Goal: Task Accomplishment & Management: Manage account settings

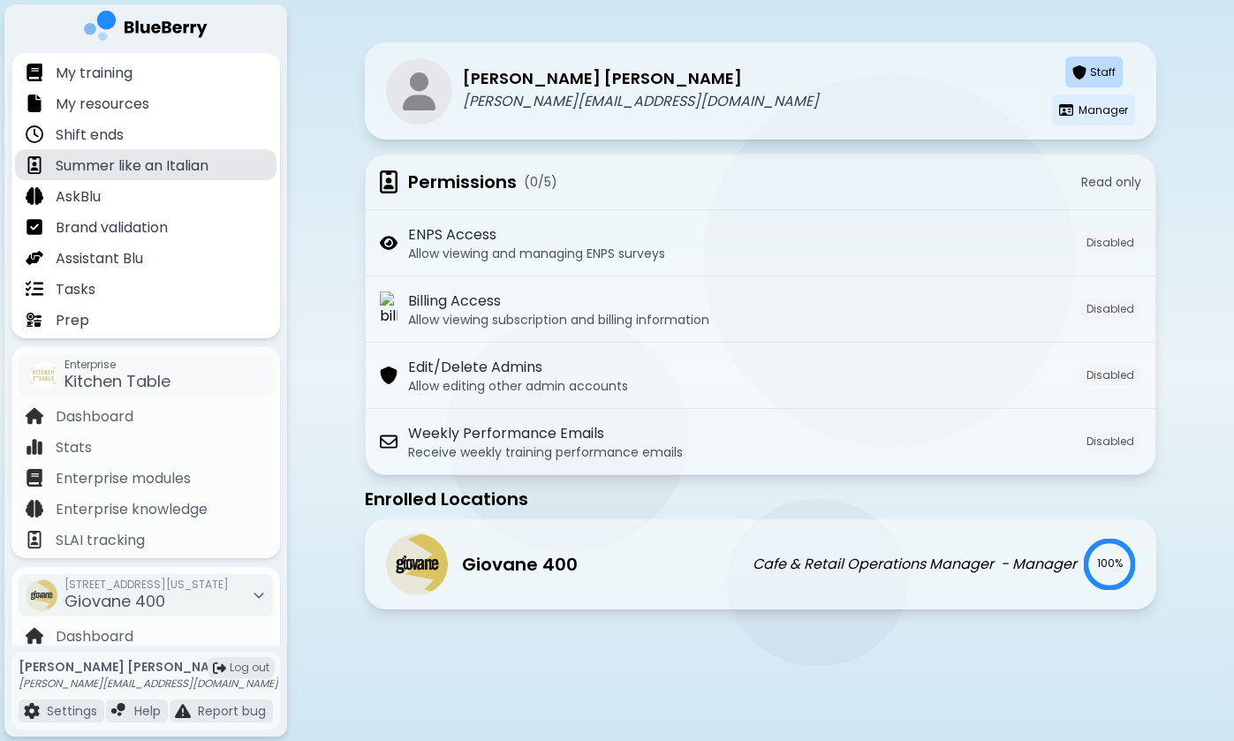
click at [202, 159] on p "Summer like an Italian" at bounding box center [132, 165] width 153 height 21
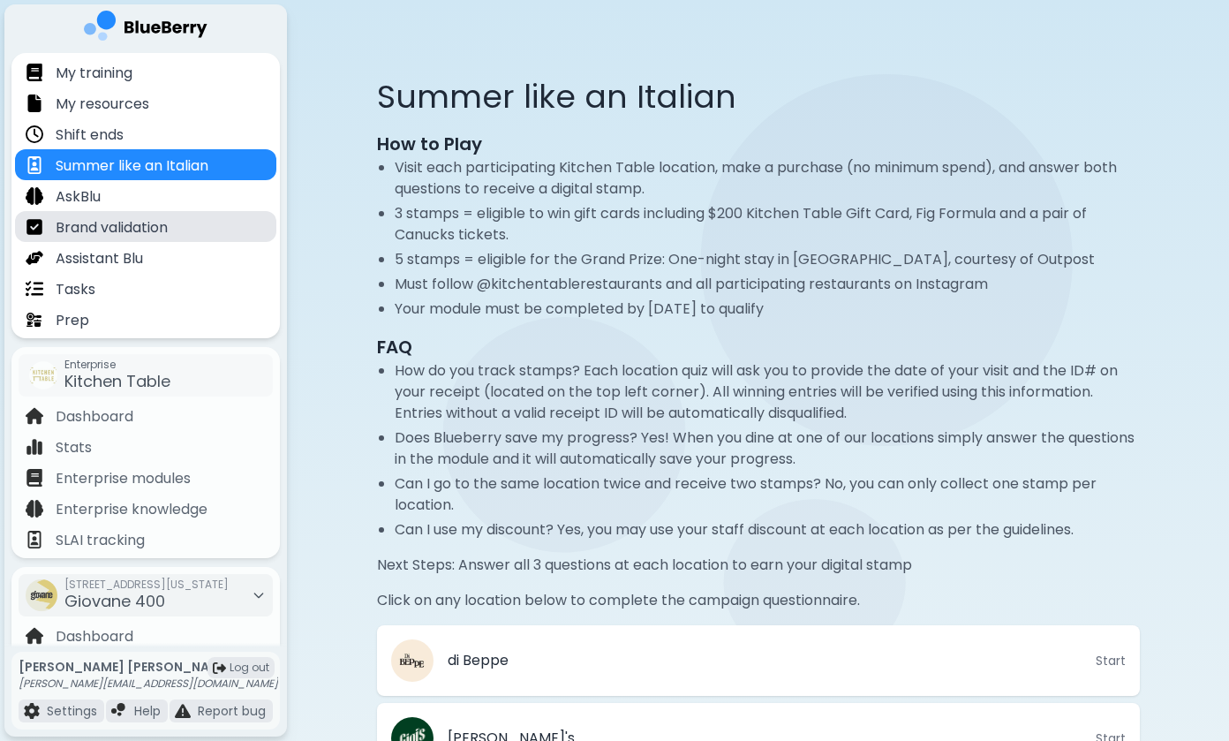
click at [192, 234] on div "Brand validation" at bounding box center [145, 226] width 261 height 31
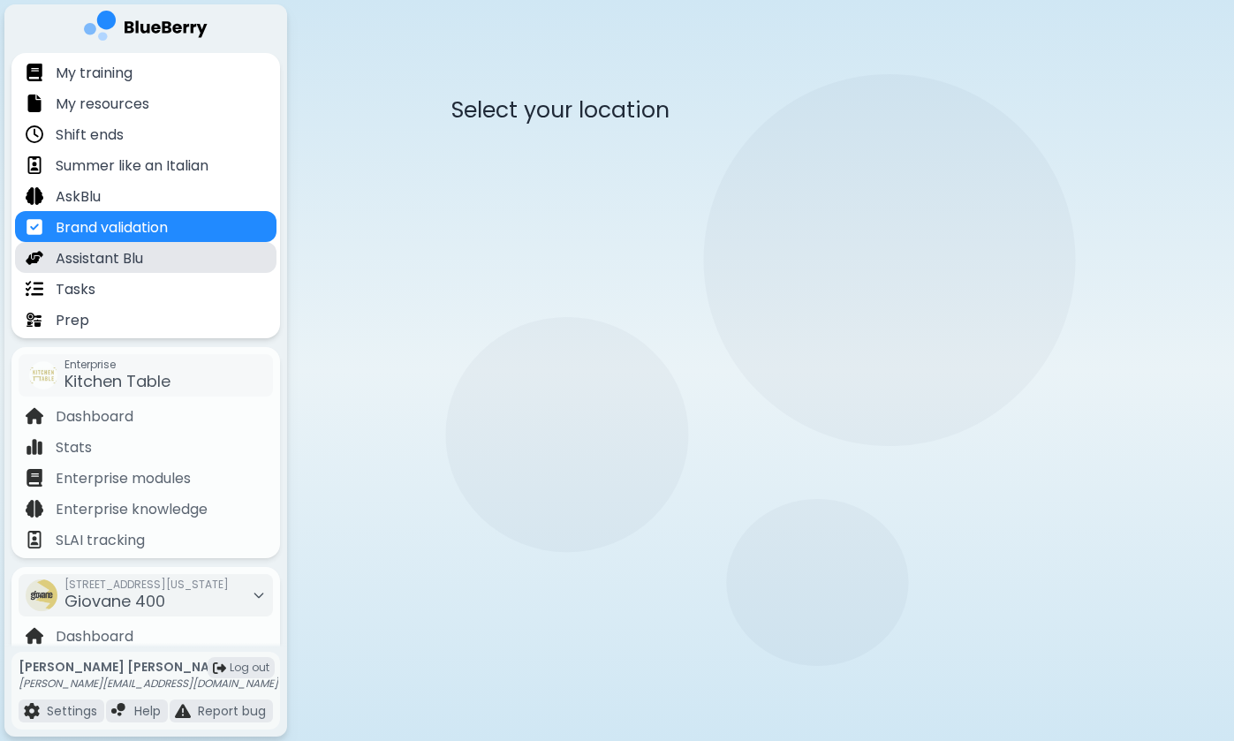
click at [187, 259] on div "Assistant Blu" at bounding box center [145, 257] width 261 height 31
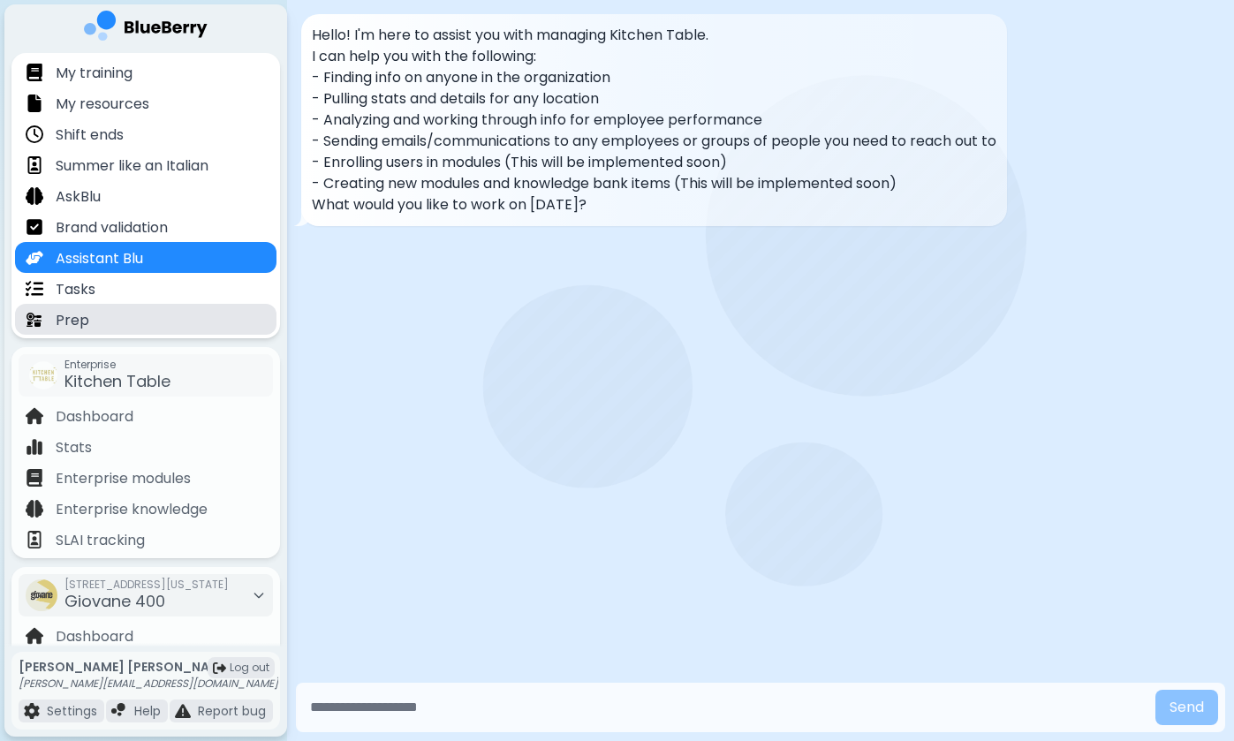
click at [173, 305] on div "Prep" at bounding box center [145, 319] width 261 height 31
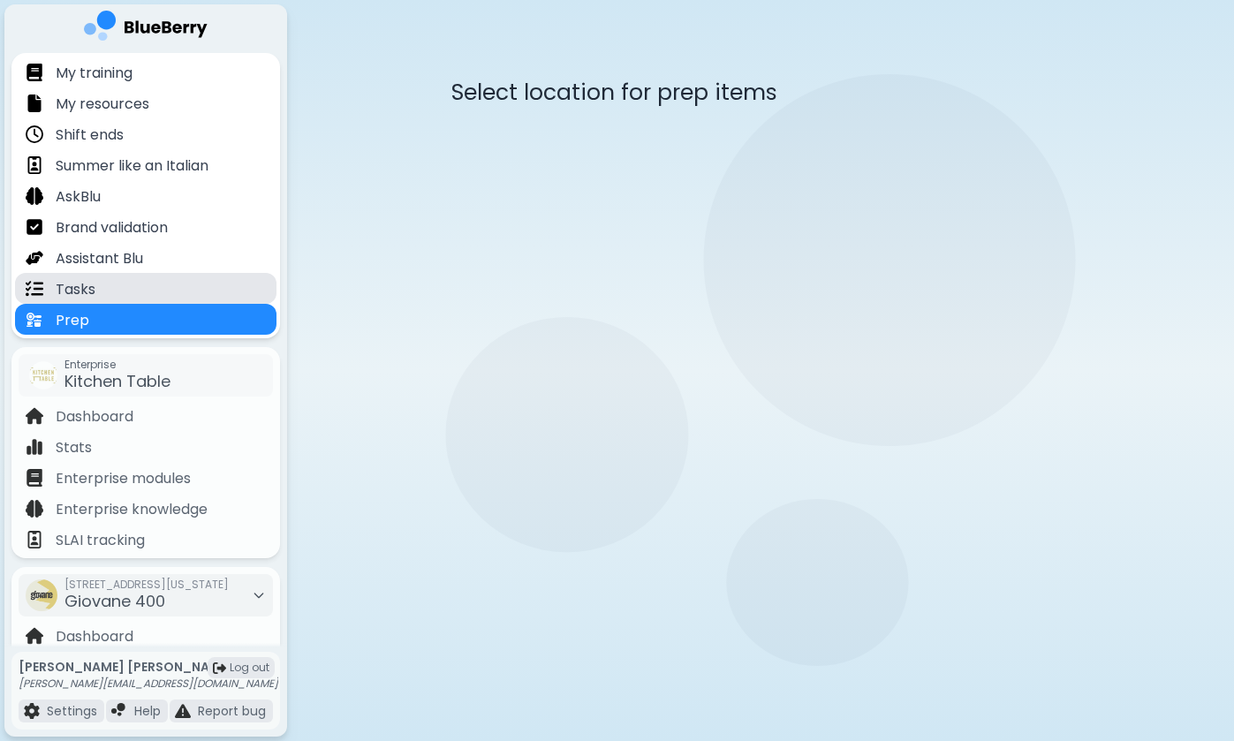
click at [179, 283] on div "Tasks" at bounding box center [145, 288] width 261 height 31
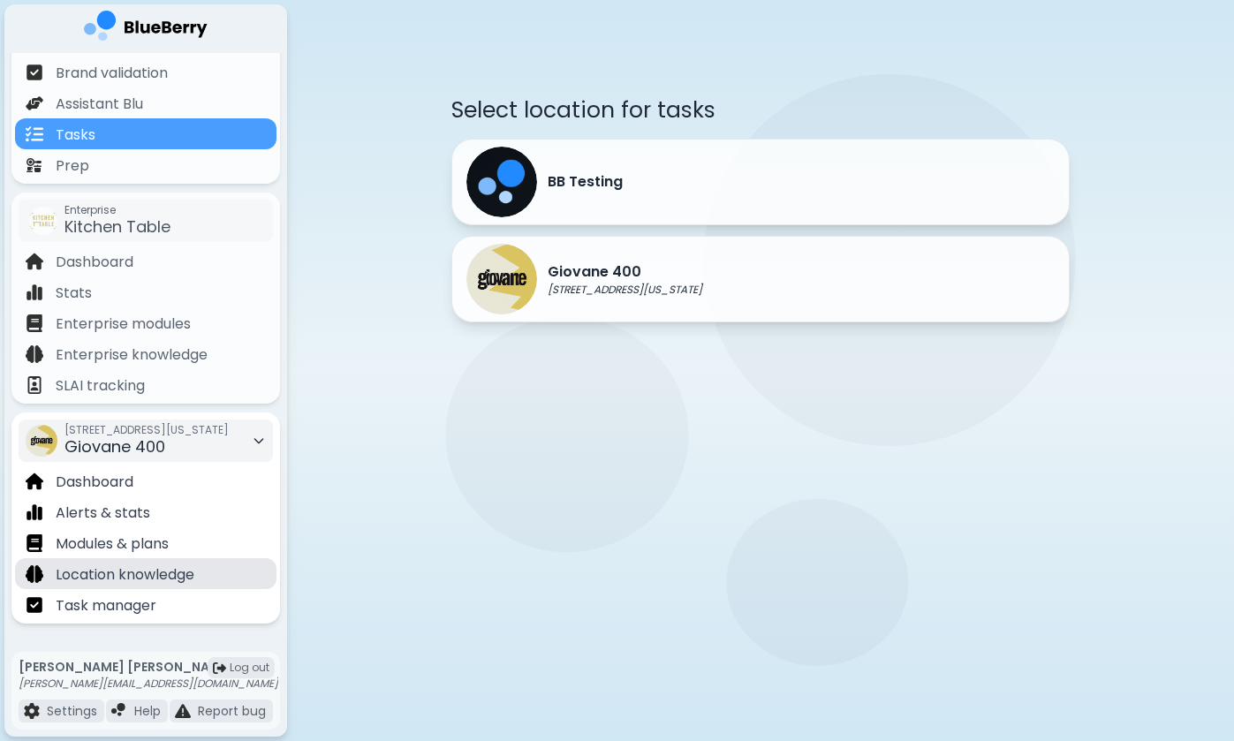
scroll to position [155, 0]
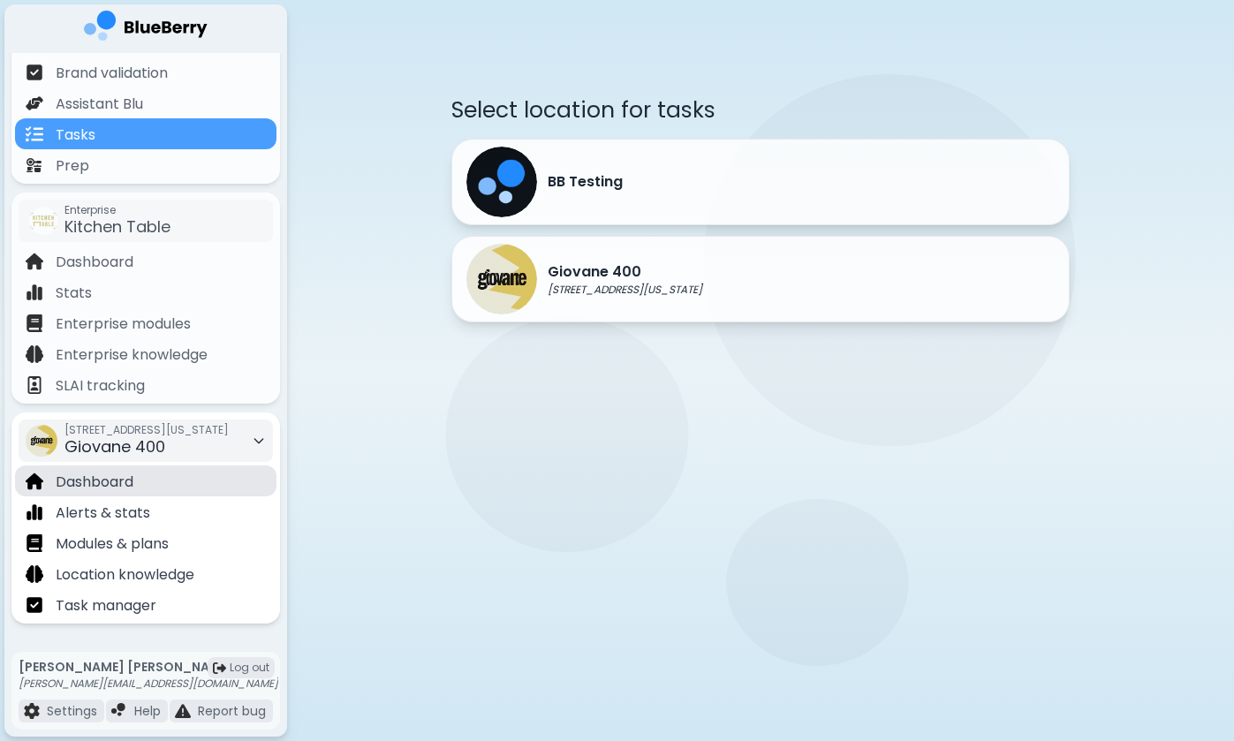
click at [136, 480] on div "Dashboard" at bounding box center [145, 480] width 261 height 31
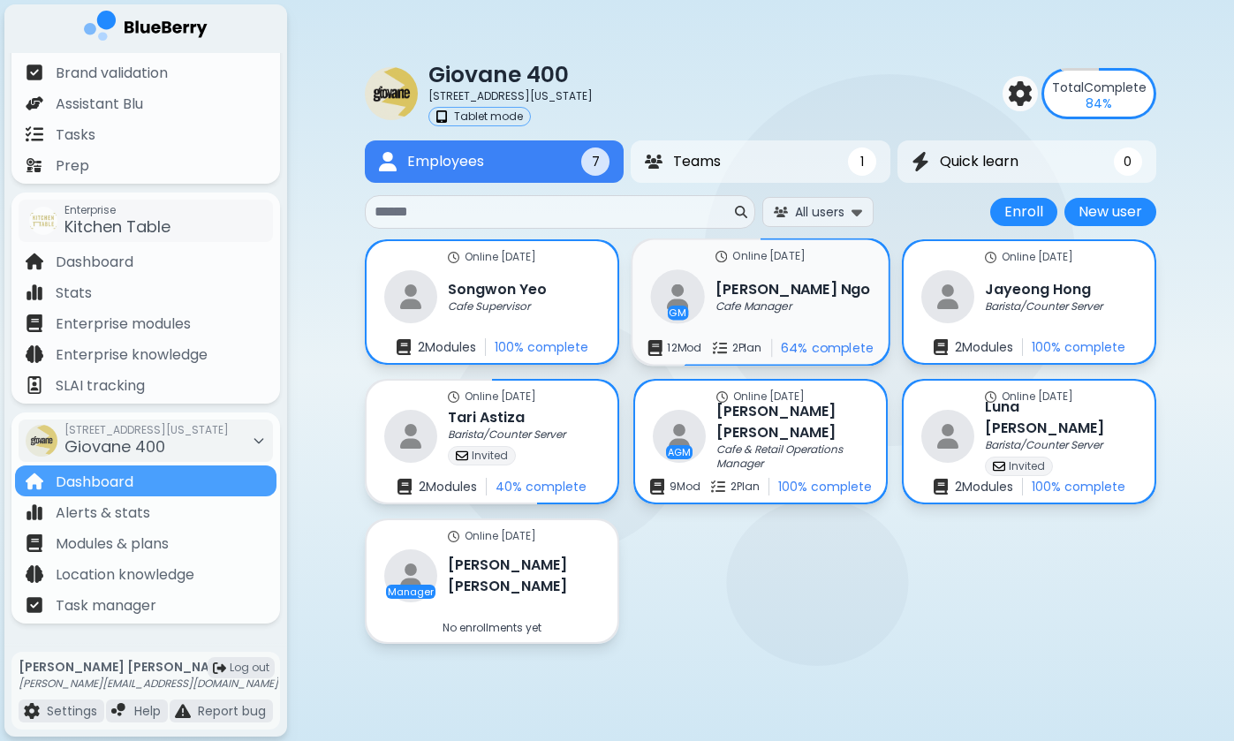
click at [758, 295] on h3 "[PERSON_NAME]" at bounding box center [792, 288] width 155 height 21
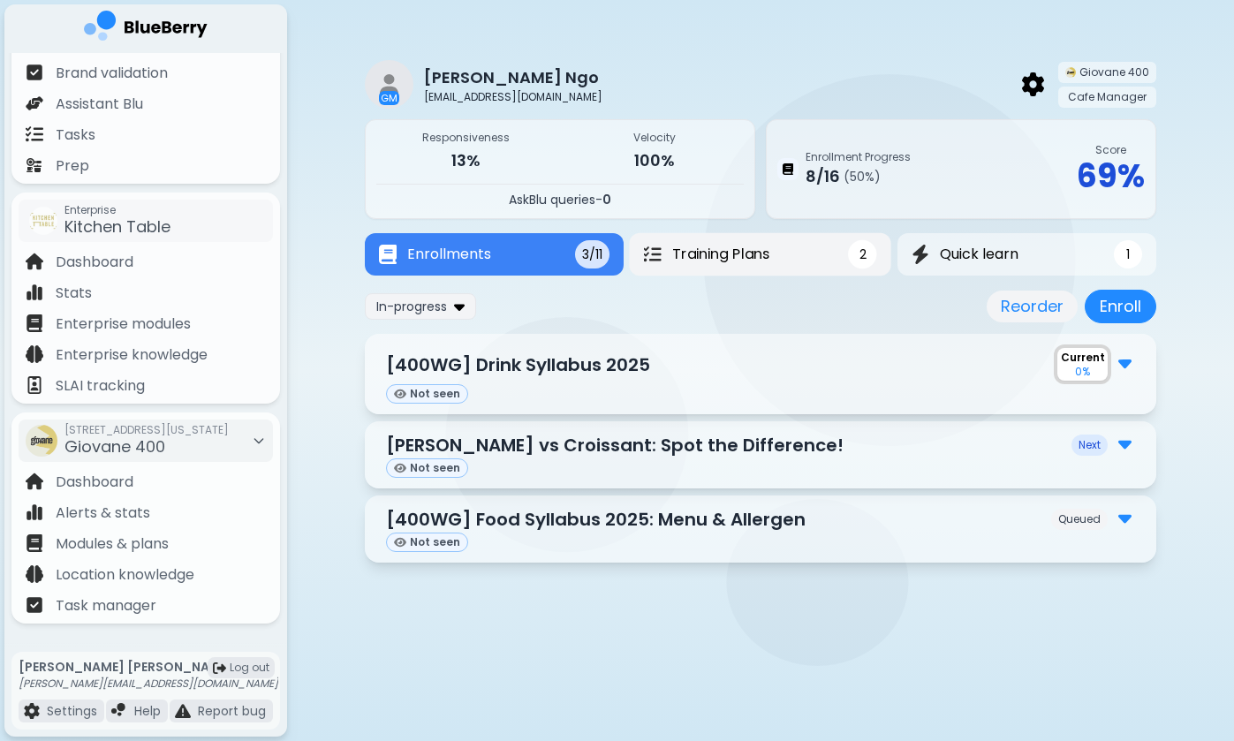
click at [811, 252] on button "Training Plans 2" at bounding box center [761, 254] width 262 height 43
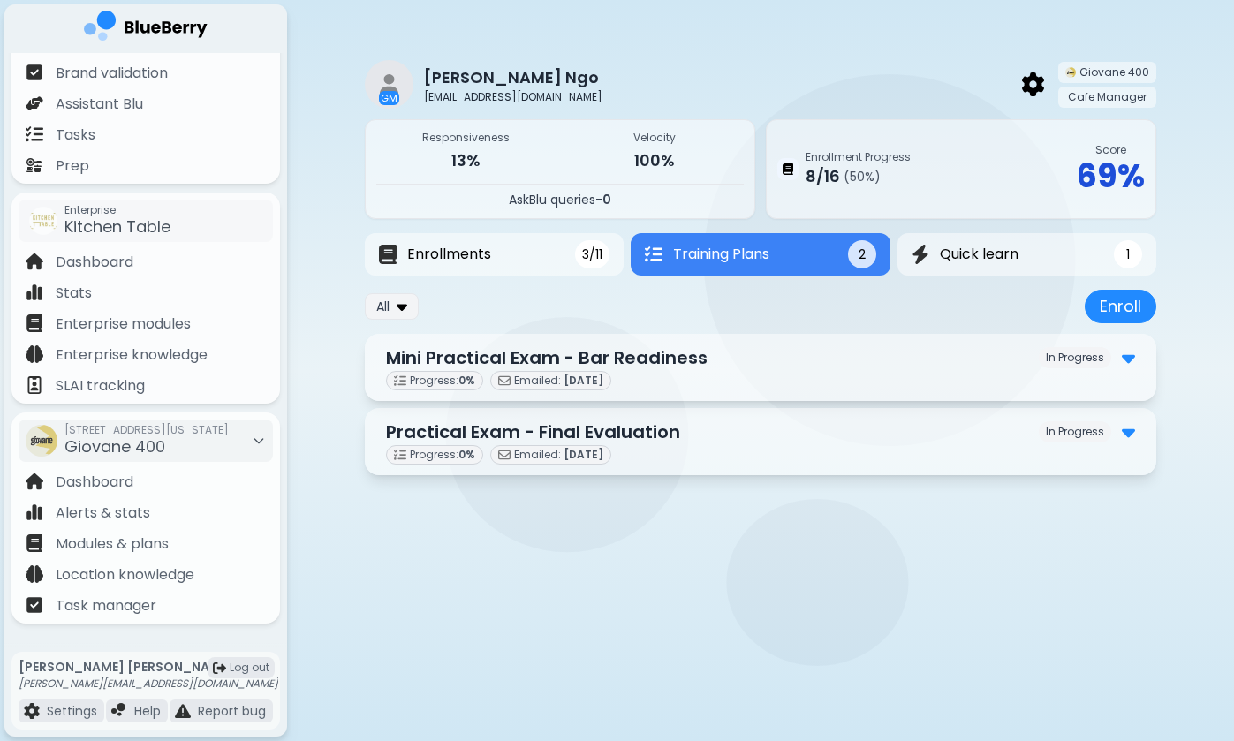
click at [705, 374] on div "Progress: 0 % Emailed: [DATE]" at bounding box center [760, 380] width 749 height 19
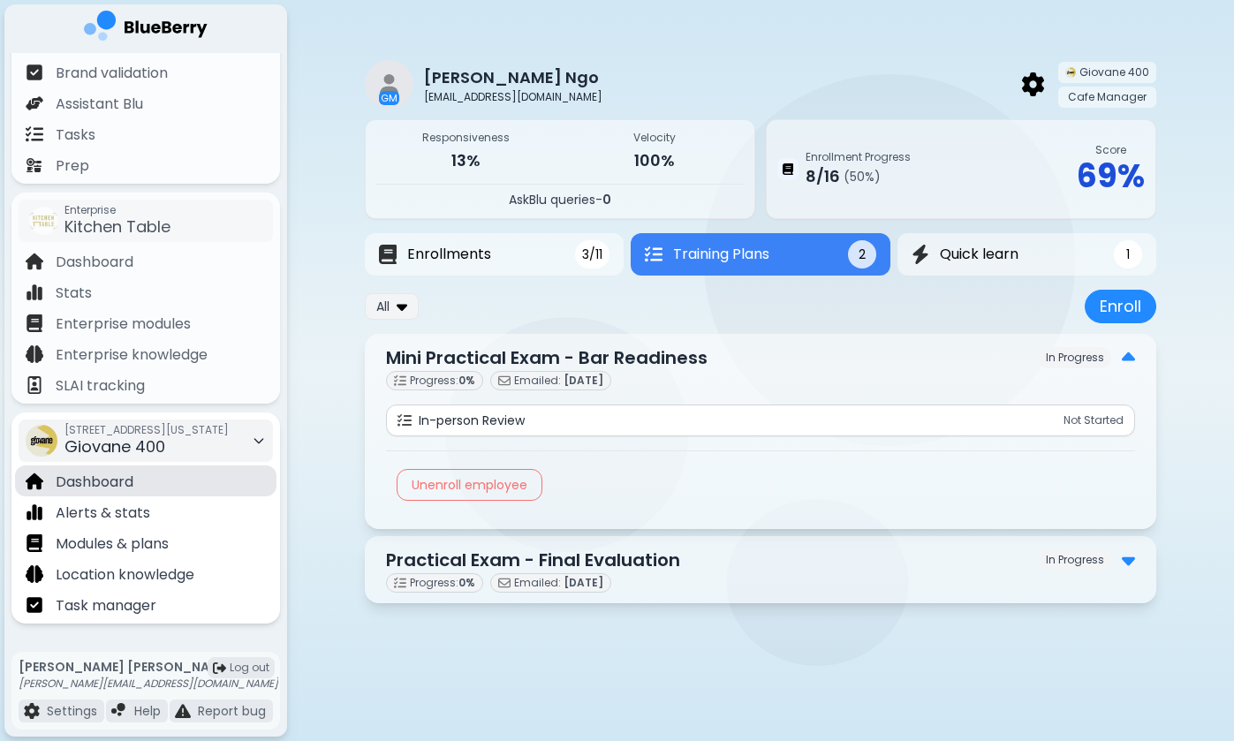
click at [140, 487] on div "Dashboard" at bounding box center [145, 480] width 261 height 31
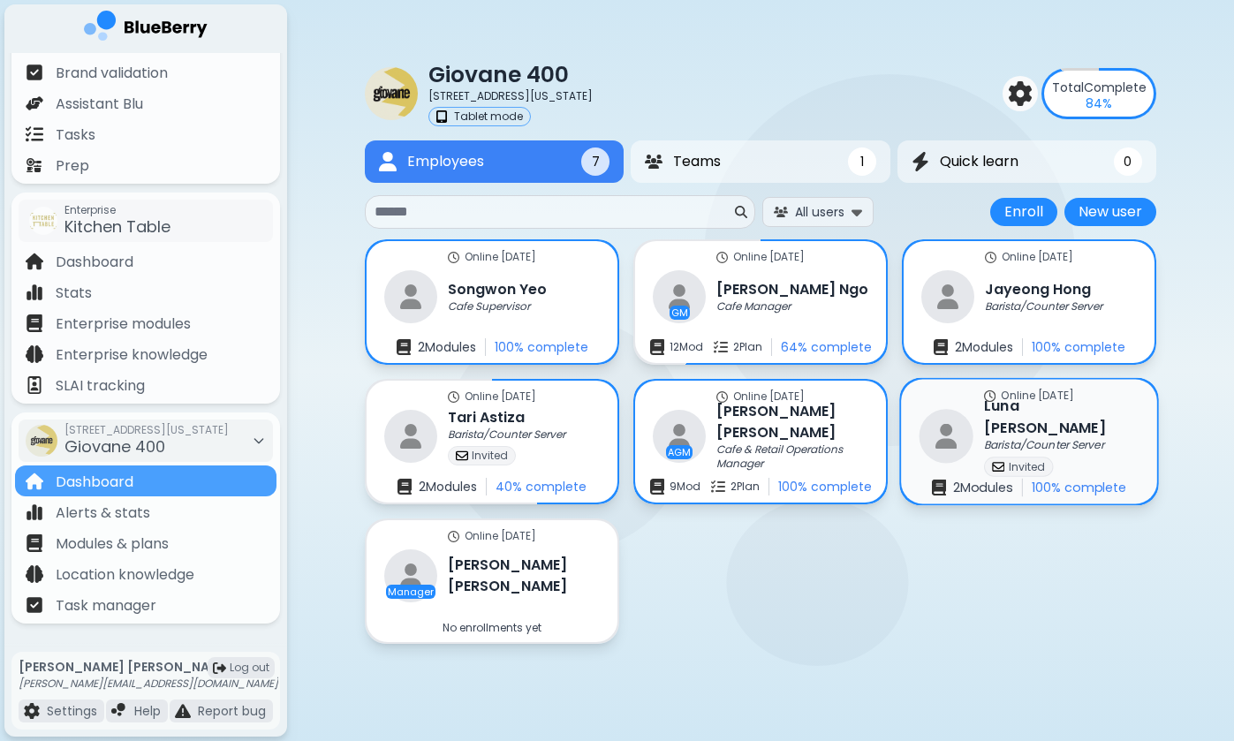
click at [990, 438] on p "Barista/Counter Server" at bounding box center [1044, 445] width 120 height 14
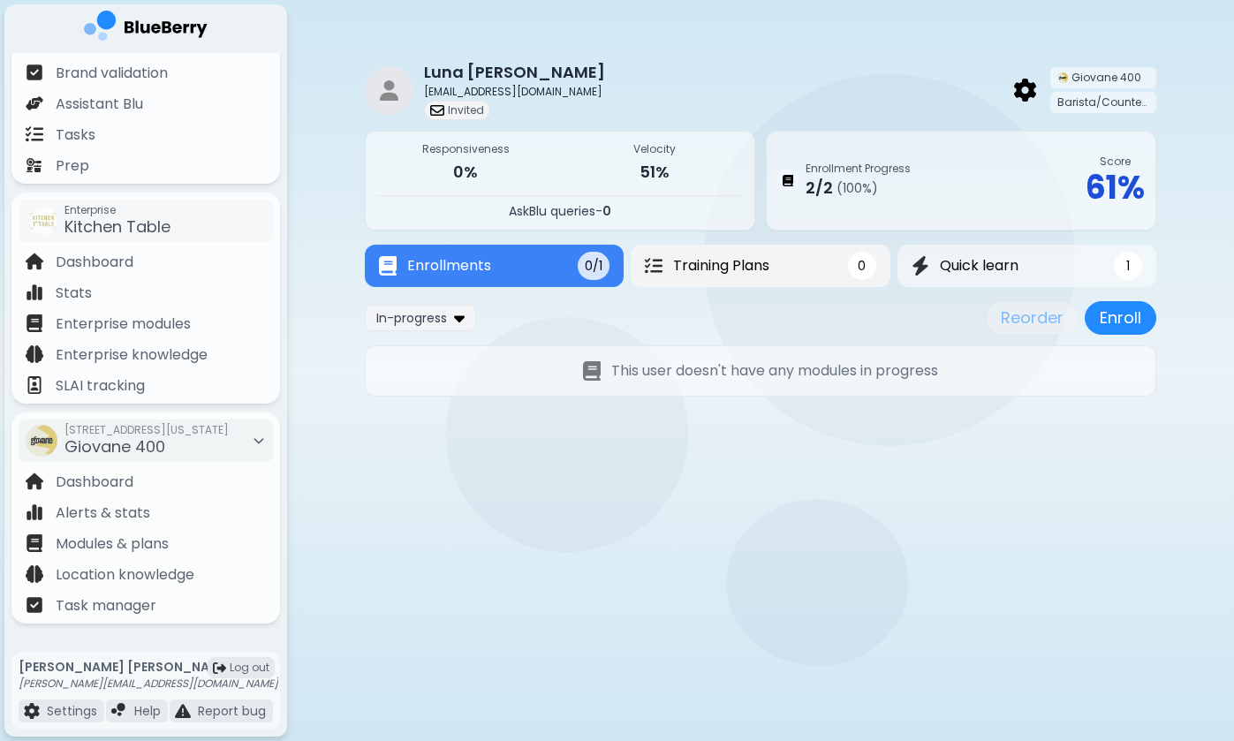
click at [774, 268] on button "Training Plans 0" at bounding box center [759, 266] width 259 height 42
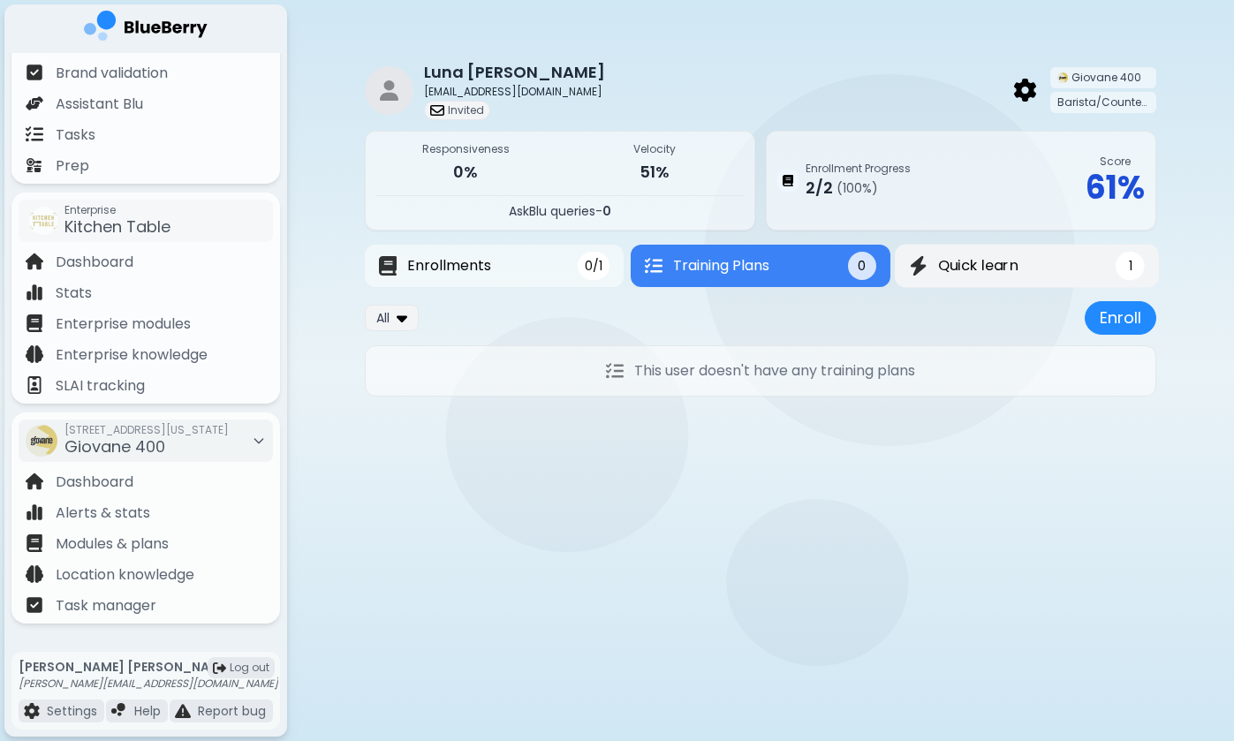
click at [971, 265] on span "Quick learn" at bounding box center [978, 265] width 80 height 21
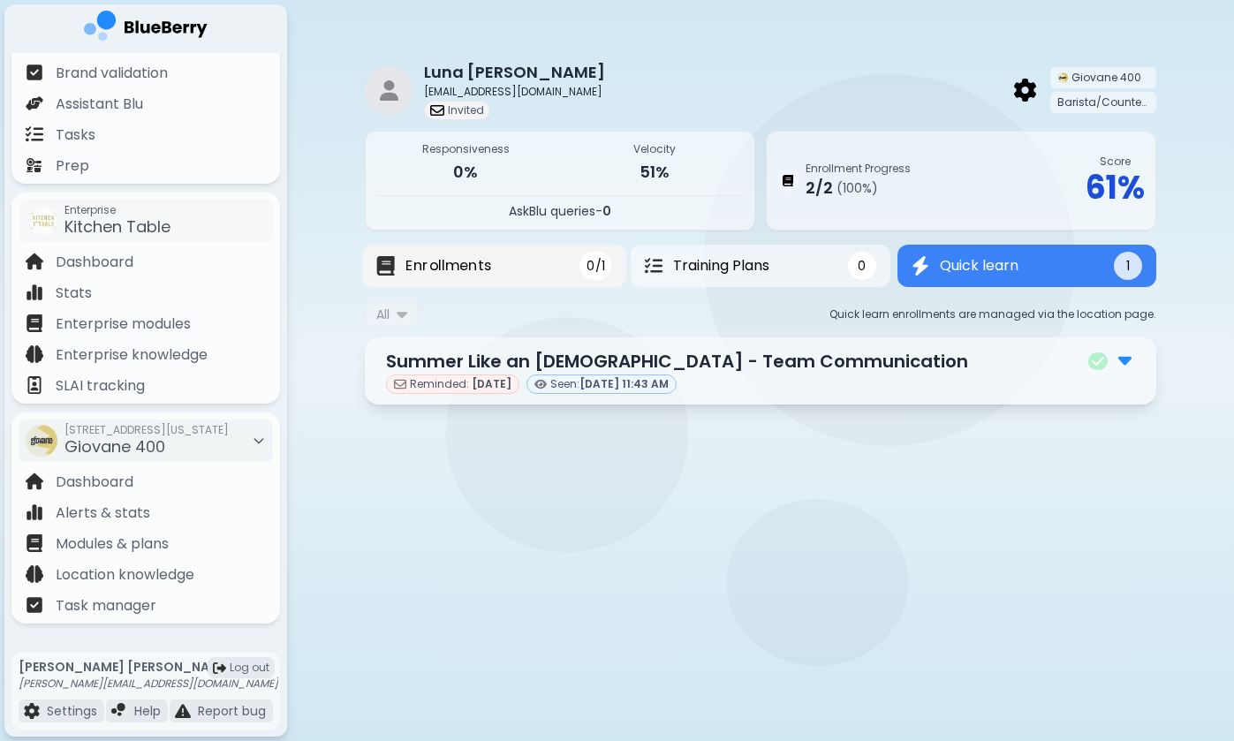
click at [500, 267] on button "Enrollments 0/1" at bounding box center [494, 266] width 264 height 43
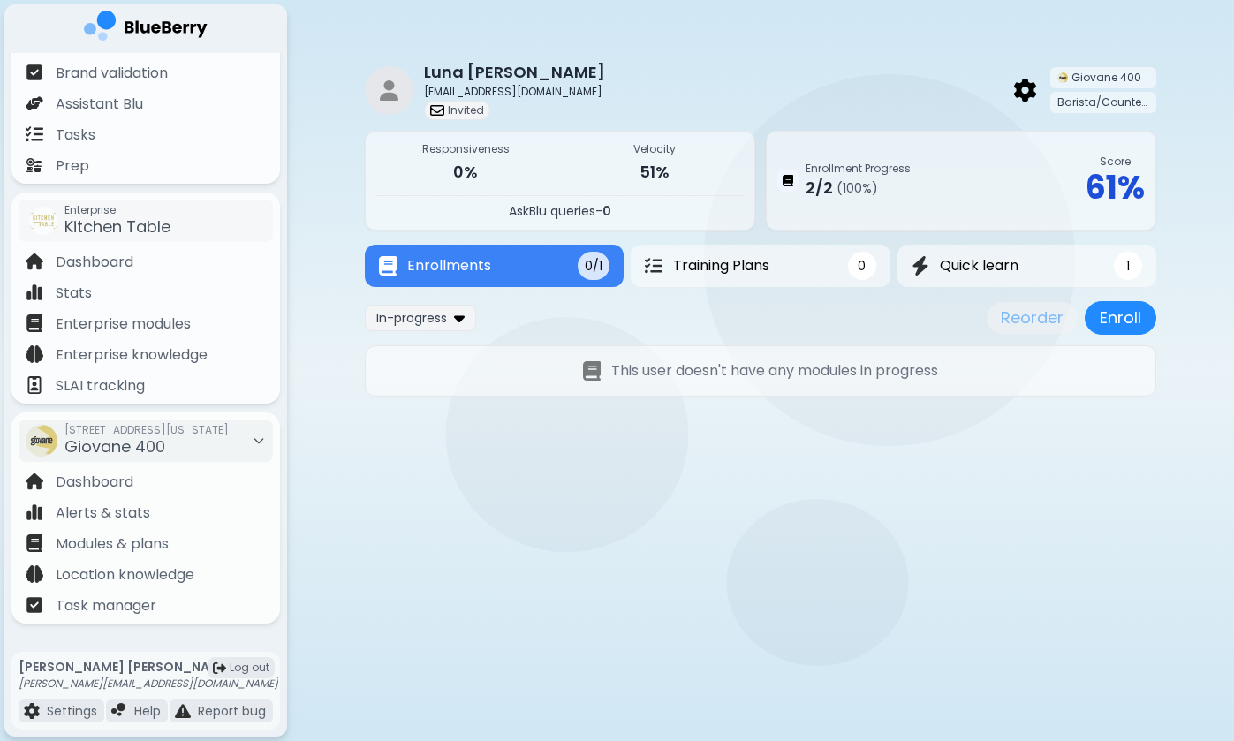
click at [531, 90] on p "[EMAIL_ADDRESS][DOMAIN_NAME]" at bounding box center [521, 92] width 195 height 14
copy p "[EMAIL_ADDRESS][DOMAIN_NAME]"
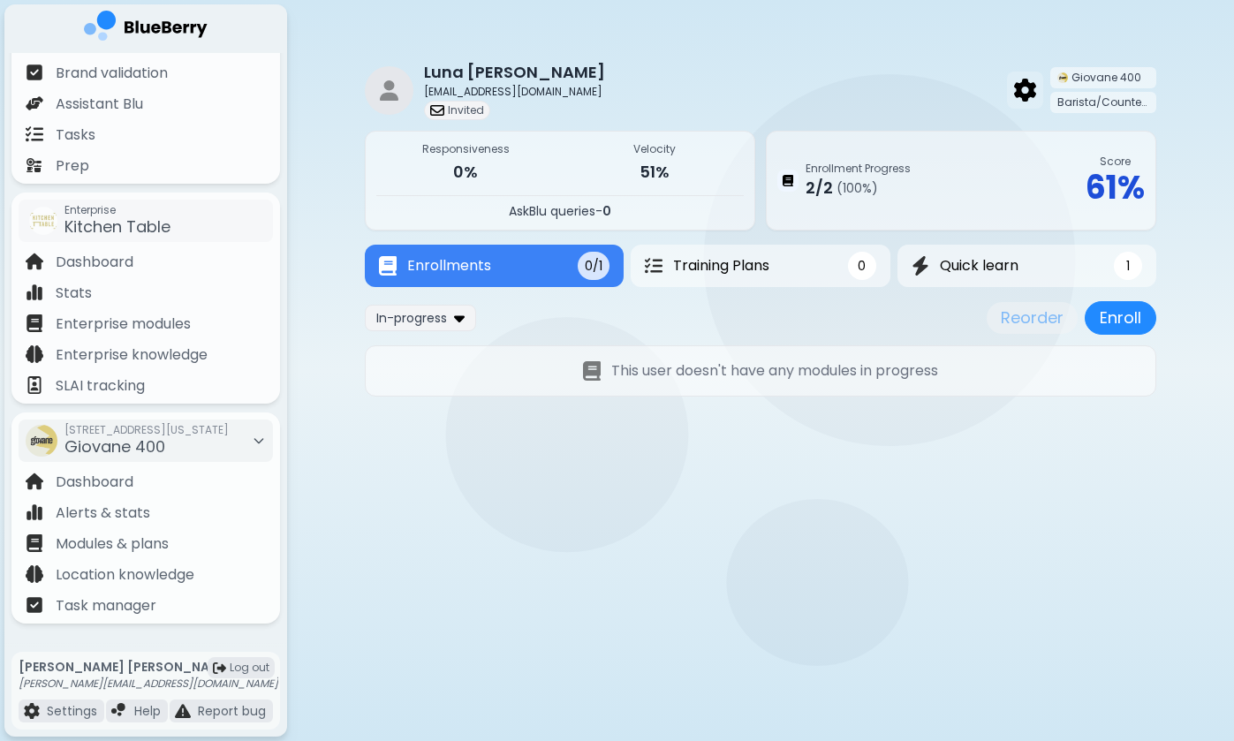
click at [1025, 87] on img at bounding box center [1025, 90] width 22 height 23
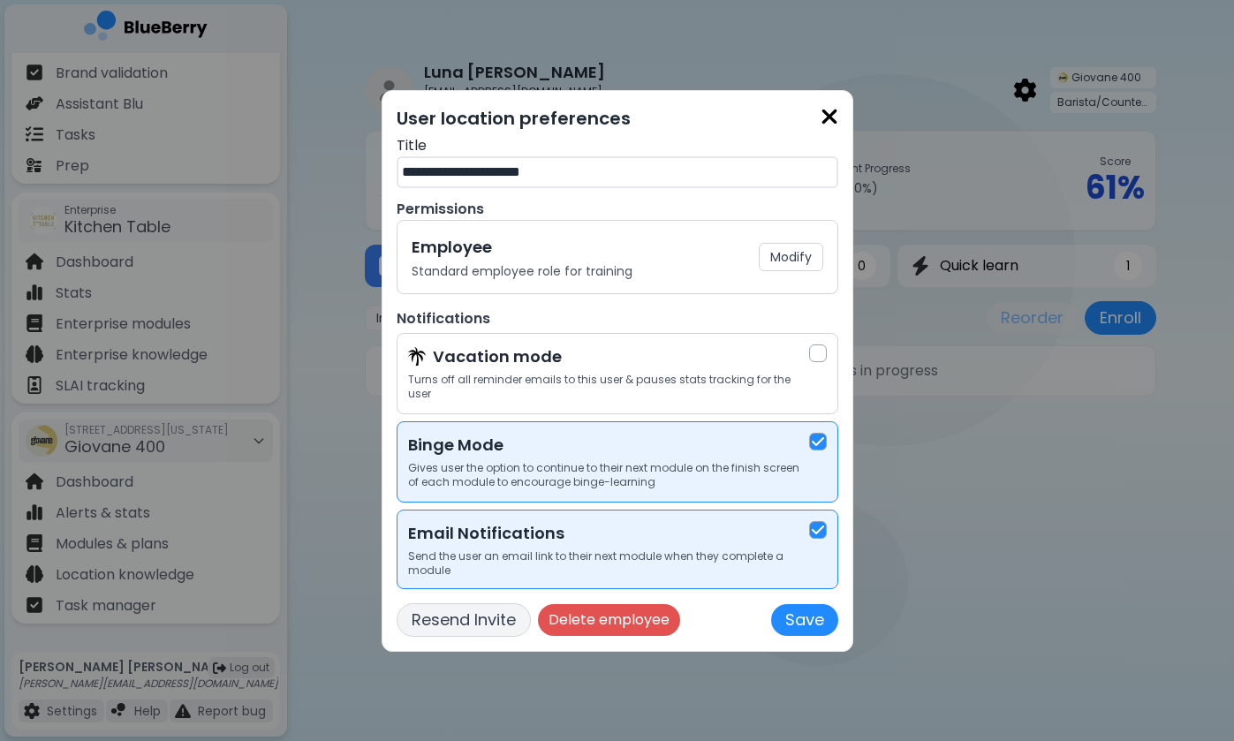
click at [458, 607] on button "Resend Invite" at bounding box center [463, 620] width 134 height 34
click at [829, 124] on img at bounding box center [829, 117] width 18 height 24
